Goal: Task Accomplishment & Management: Use online tool/utility

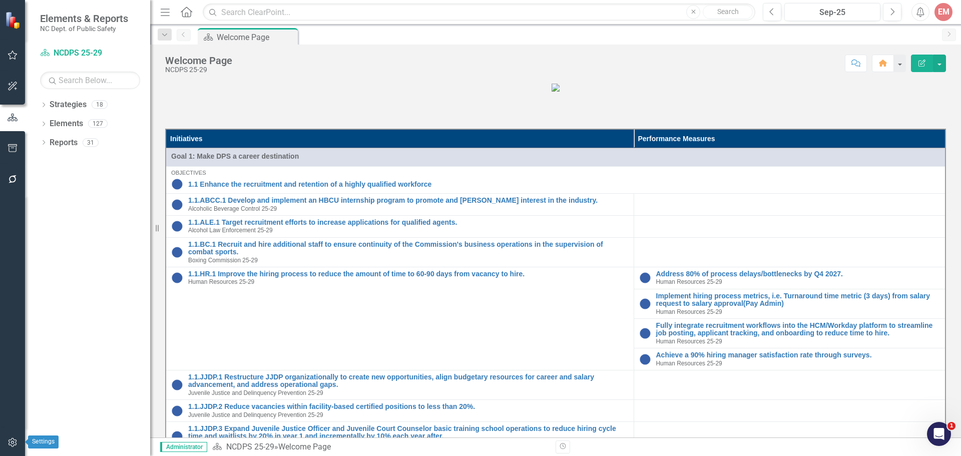
click at [18, 439] on button "button" at bounding box center [13, 442] width 23 height 21
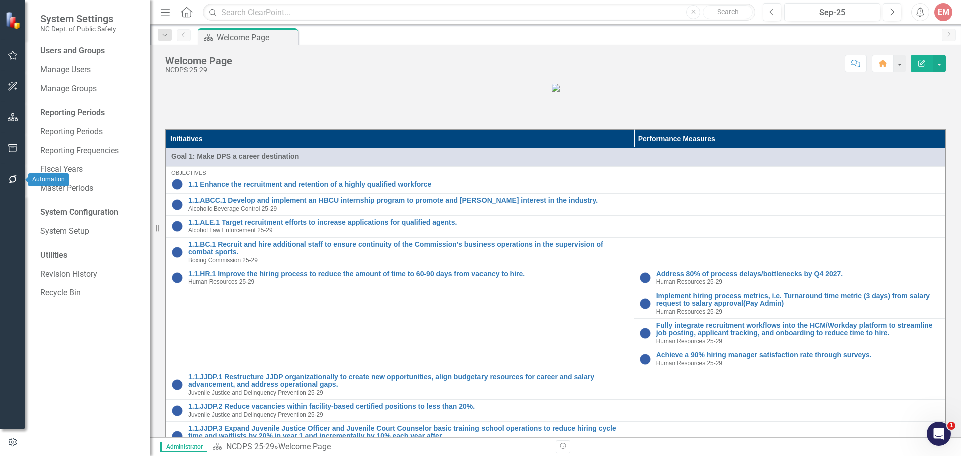
click at [12, 180] on icon "button" at bounding box center [13, 179] width 11 height 8
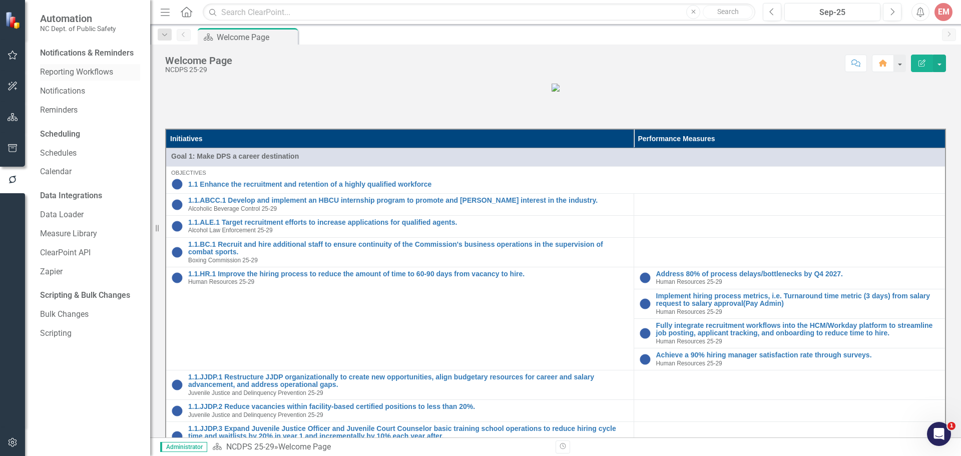
click at [74, 71] on link "Reporting Workflows" at bounding box center [90, 73] width 100 height 12
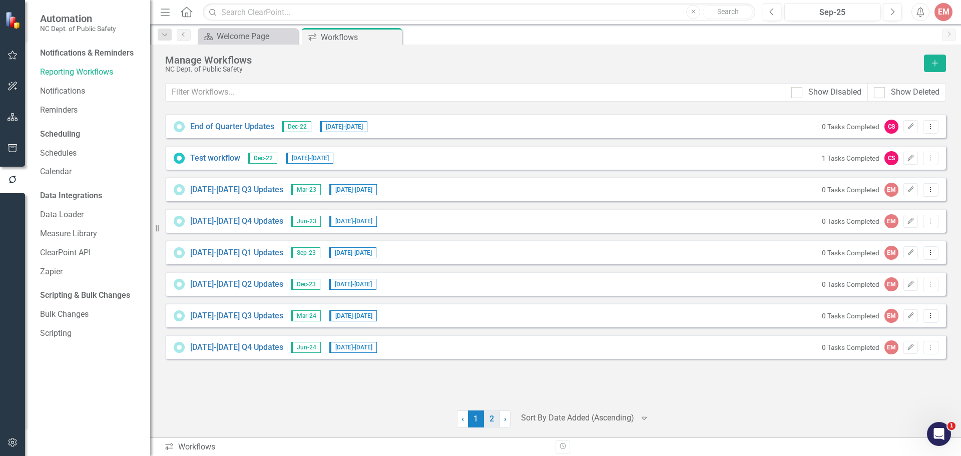
click at [489, 422] on link "2" at bounding box center [492, 418] width 16 height 17
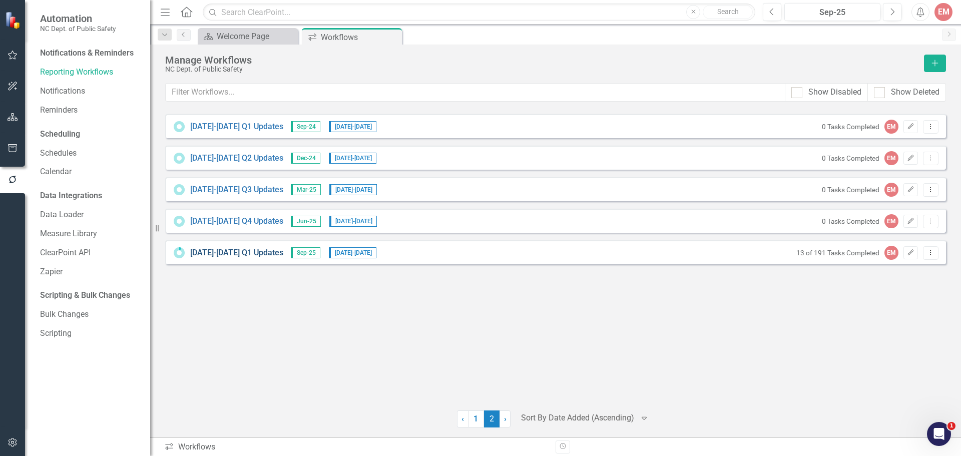
click at [265, 250] on link "2025-2026 Q1 Updates" at bounding box center [236, 253] width 93 height 12
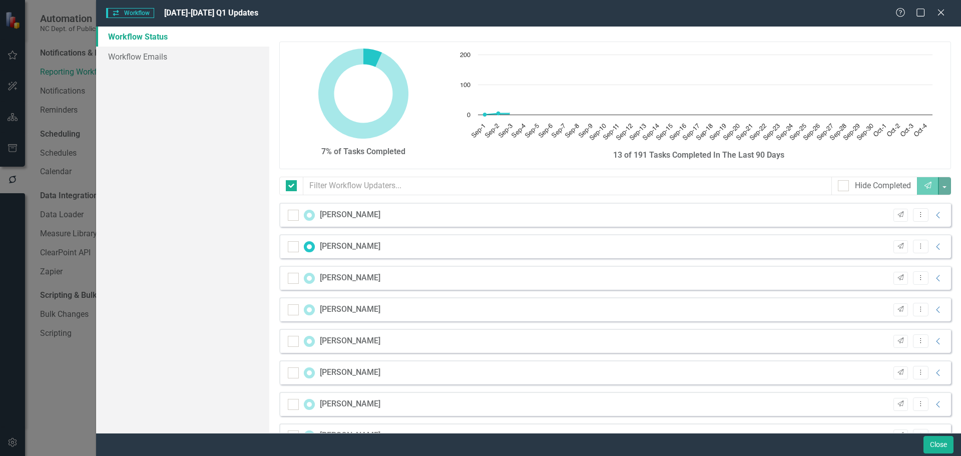
checkbox input "false"
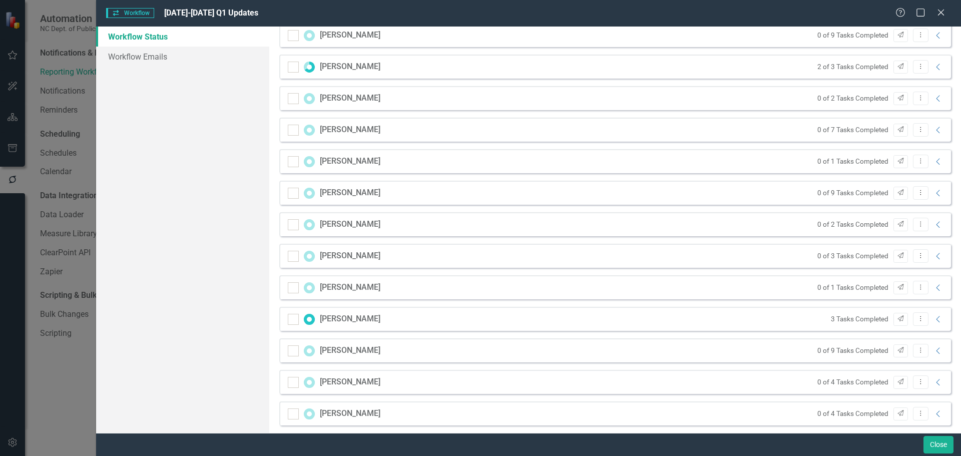
scroll to position [250, 0]
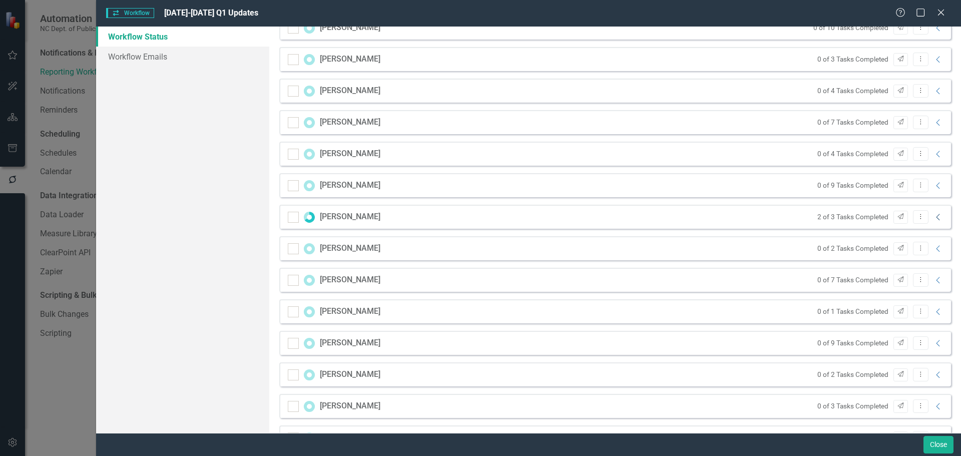
click at [933, 219] on icon "Collapse" at bounding box center [938, 217] width 10 height 8
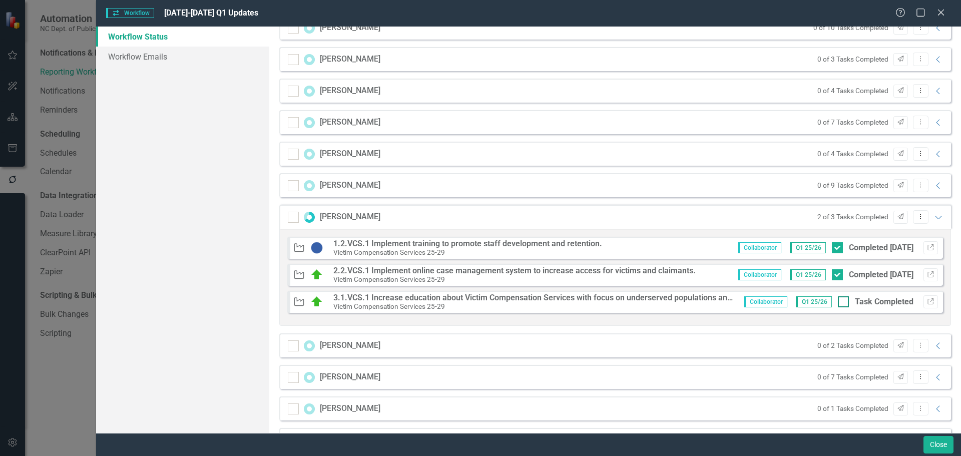
click at [838, 300] on input "Task Completed" at bounding box center [841, 299] width 7 height 7
checkbox input "true"
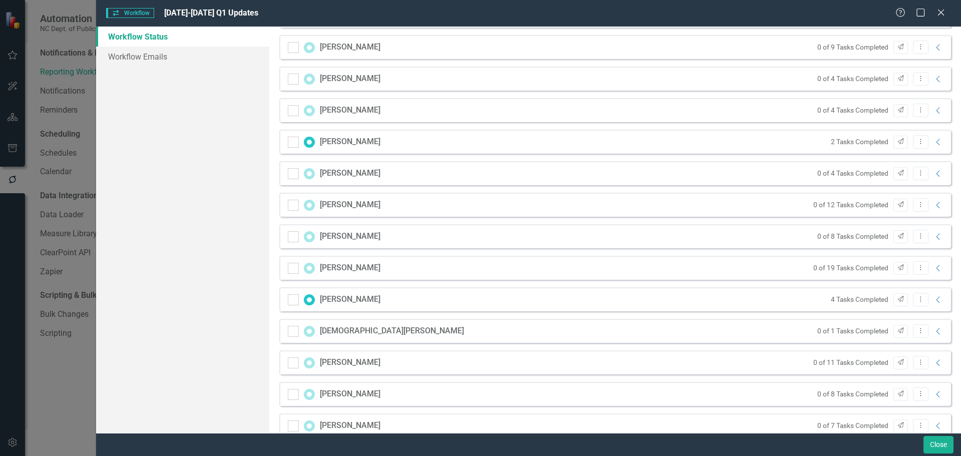
scroll to position [883, 0]
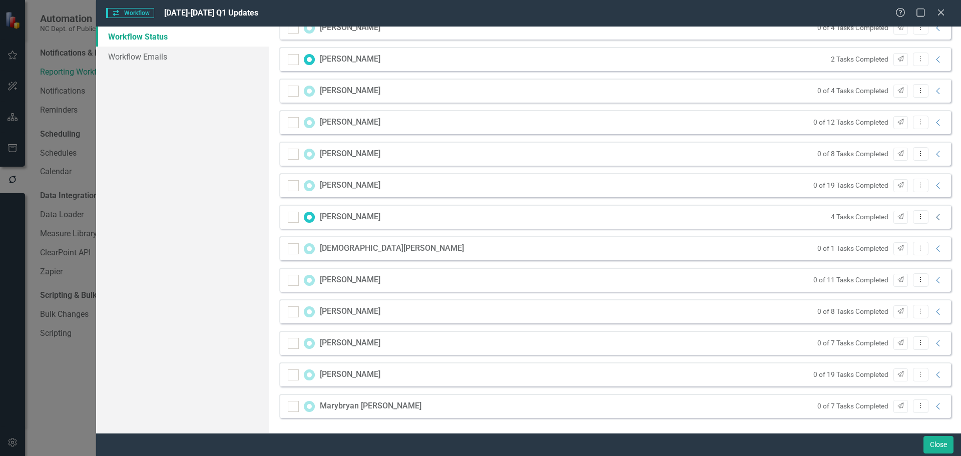
click at [933, 218] on icon "Collapse" at bounding box center [938, 217] width 10 height 8
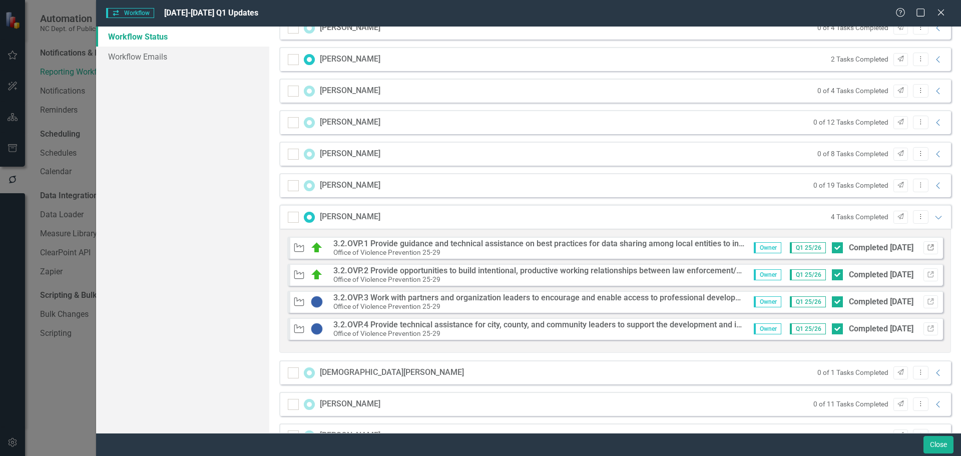
click at [927, 248] on icon "Link" at bounding box center [931, 248] width 8 height 6
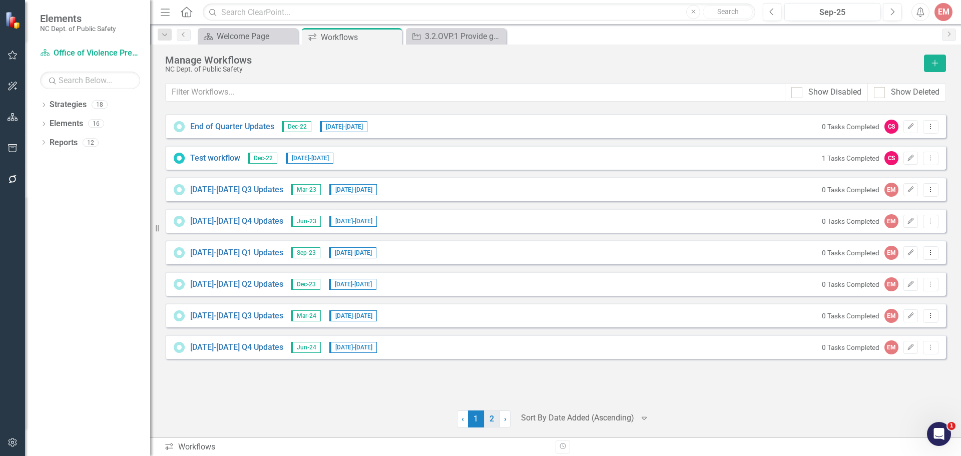
click at [493, 422] on link "2" at bounding box center [492, 418] width 16 height 17
